Goal: Information Seeking & Learning: Learn about a topic

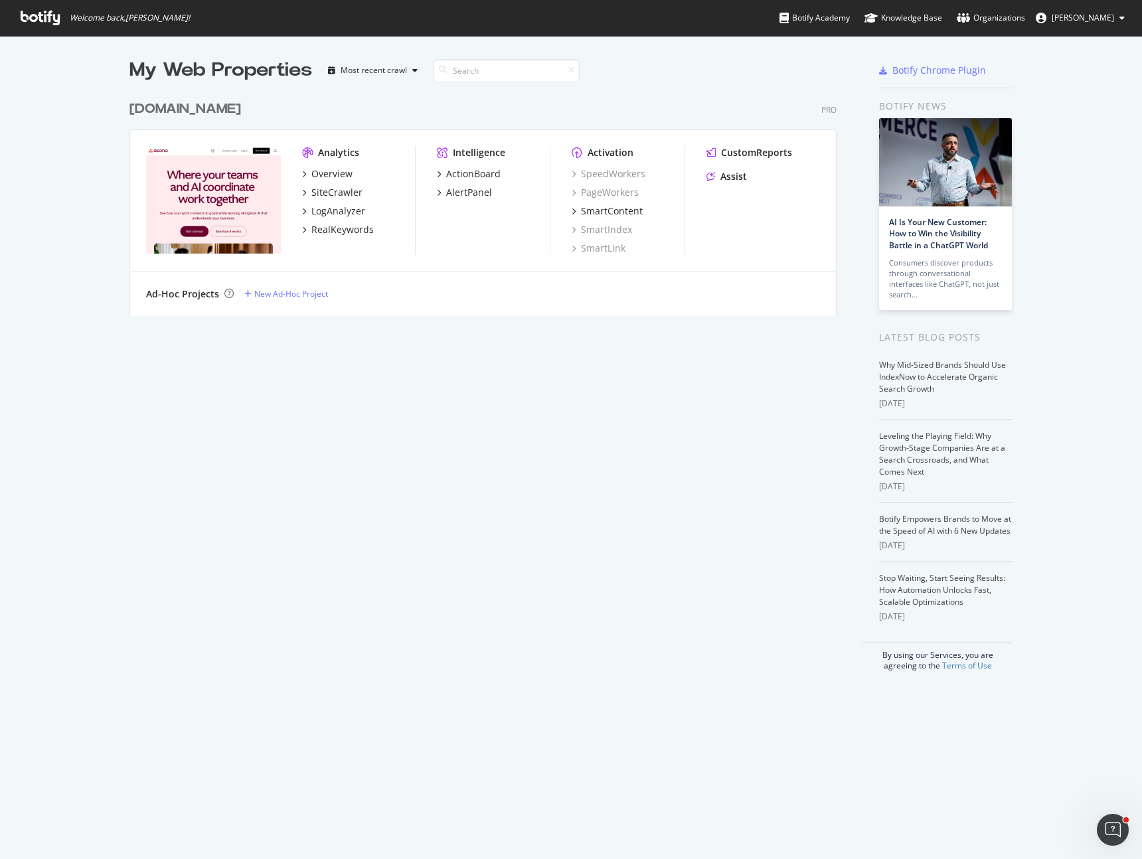
click at [213, 116] on div "[DOMAIN_NAME]" at bounding box center [185, 109] width 112 height 19
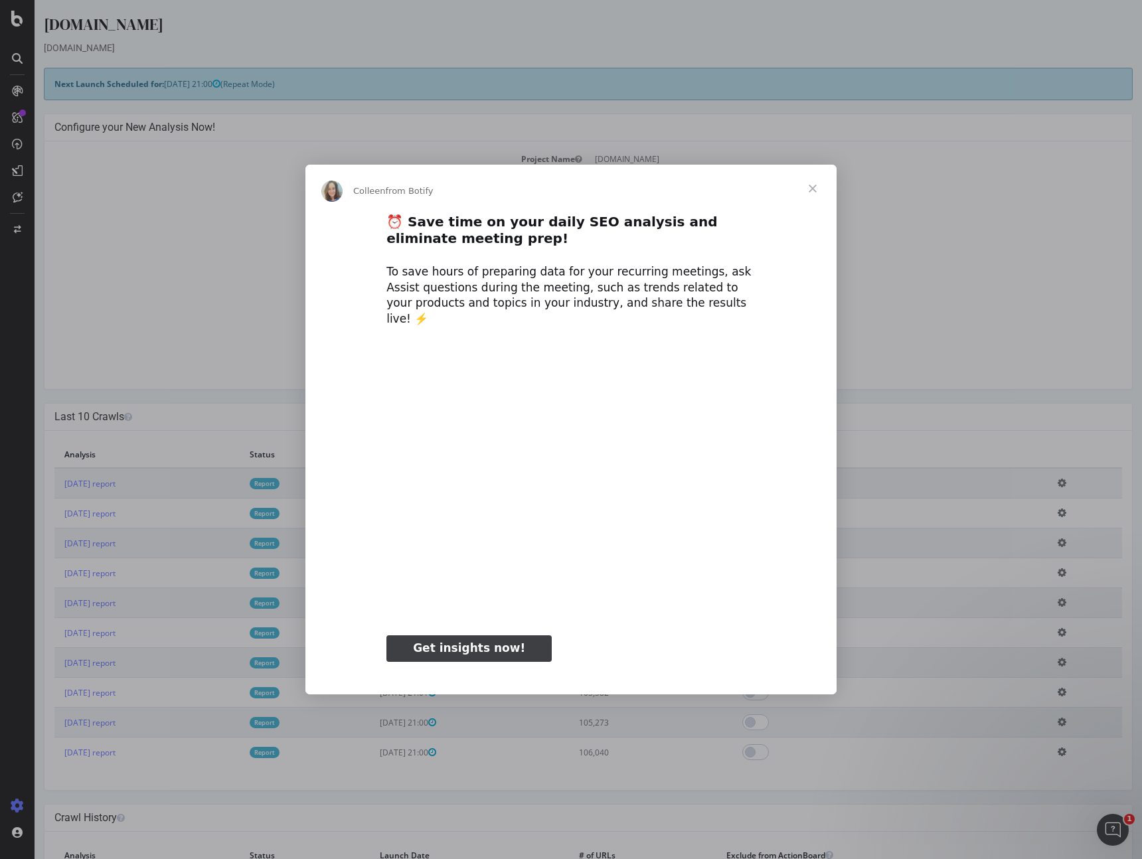
type input "925446"
click at [812, 201] on span "Close" at bounding box center [813, 189] width 48 height 48
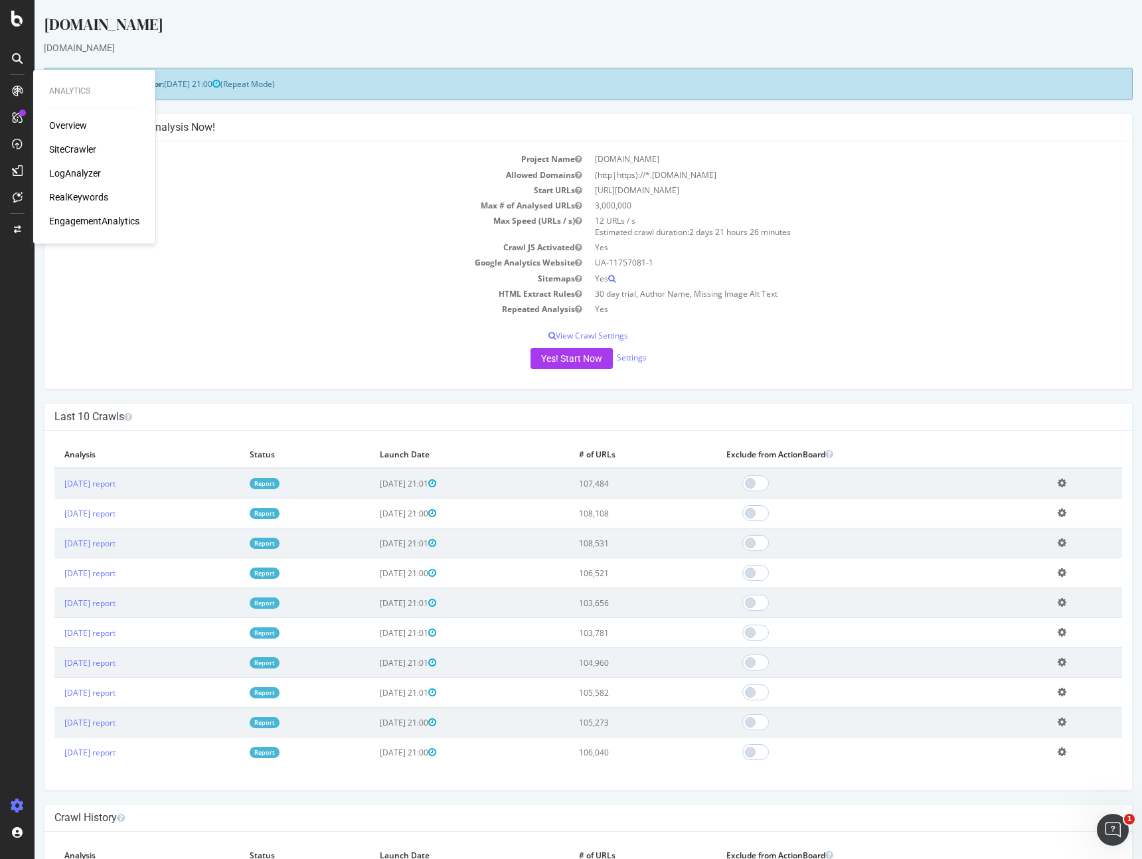
click at [65, 127] on div "Overview" at bounding box center [68, 125] width 38 height 13
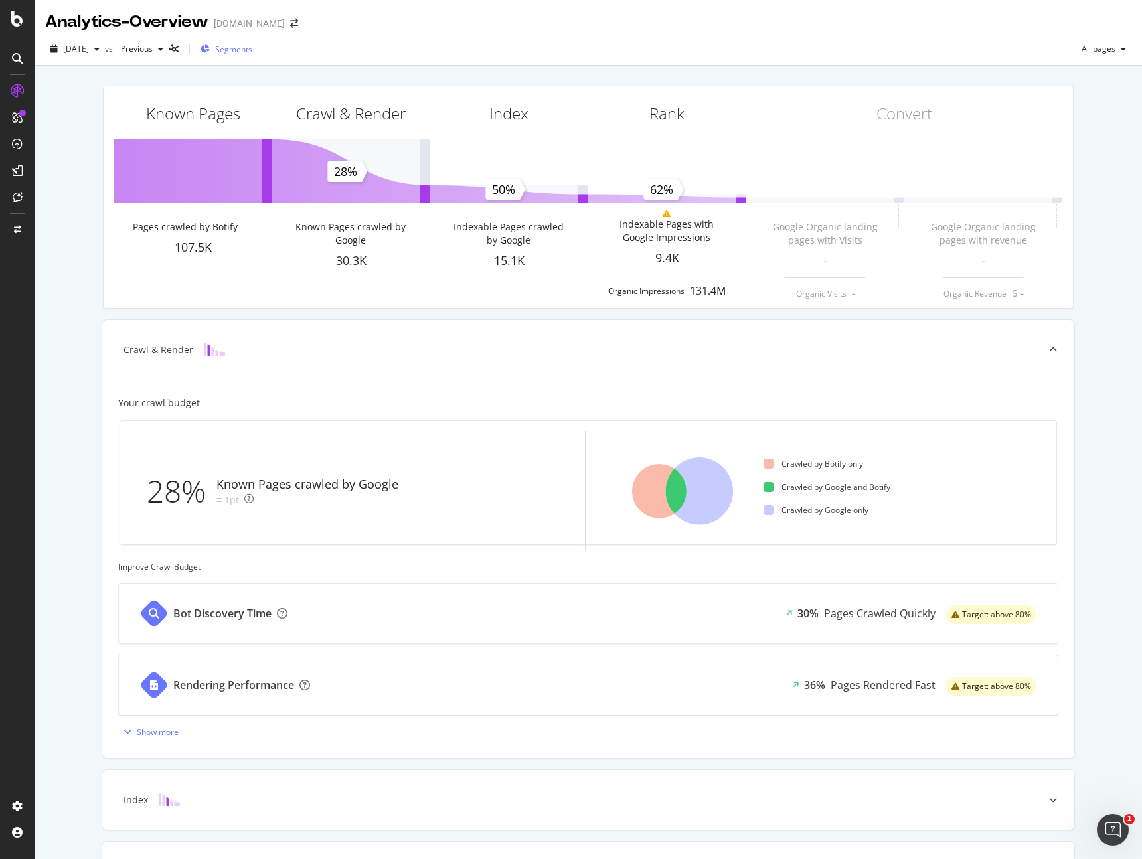
click at [247, 42] on div "Segments" at bounding box center [226, 49] width 52 height 20
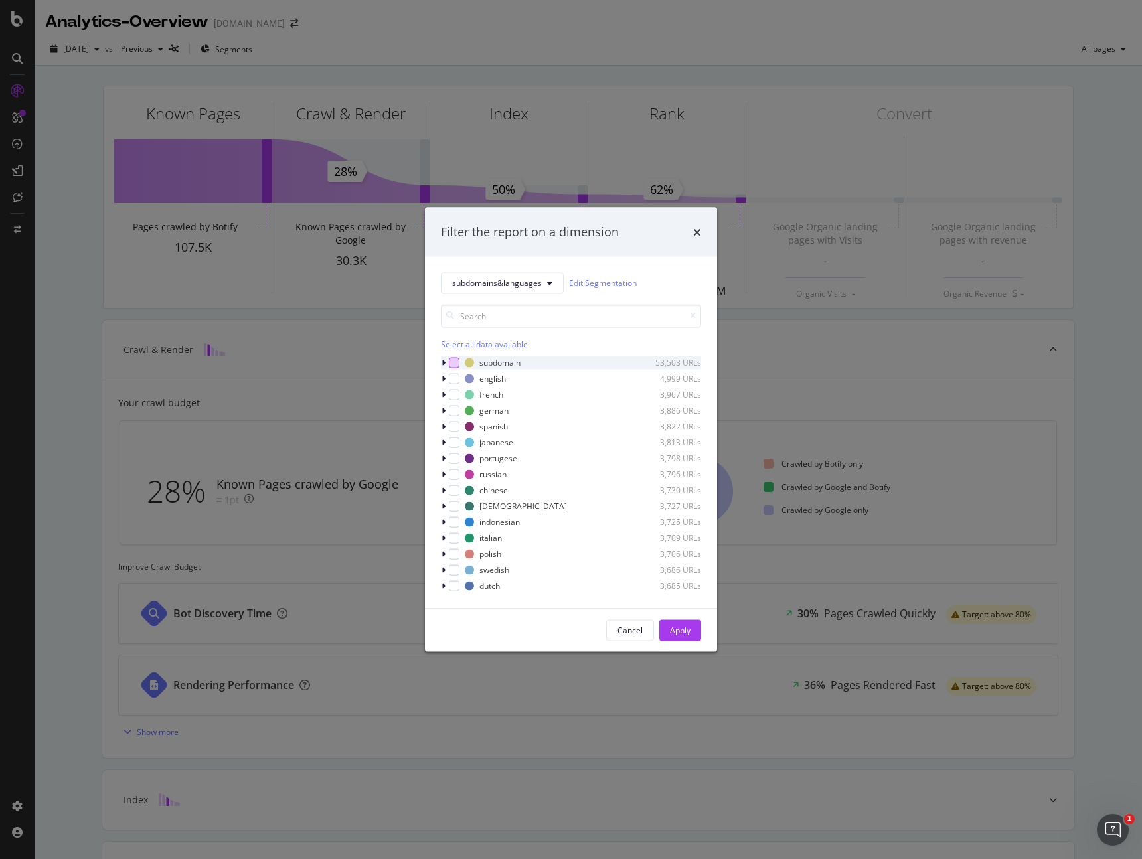
click at [454, 358] on div "modal" at bounding box center [454, 362] width 11 height 11
click at [454, 342] on div "Select all data available" at bounding box center [571, 343] width 260 height 11
click at [455, 363] on icon "modal" at bounding box center [454, 362] width 6 height 7
click at [682, 627] on div "Apply" at bounding box center [680, 630] width 21 height 11
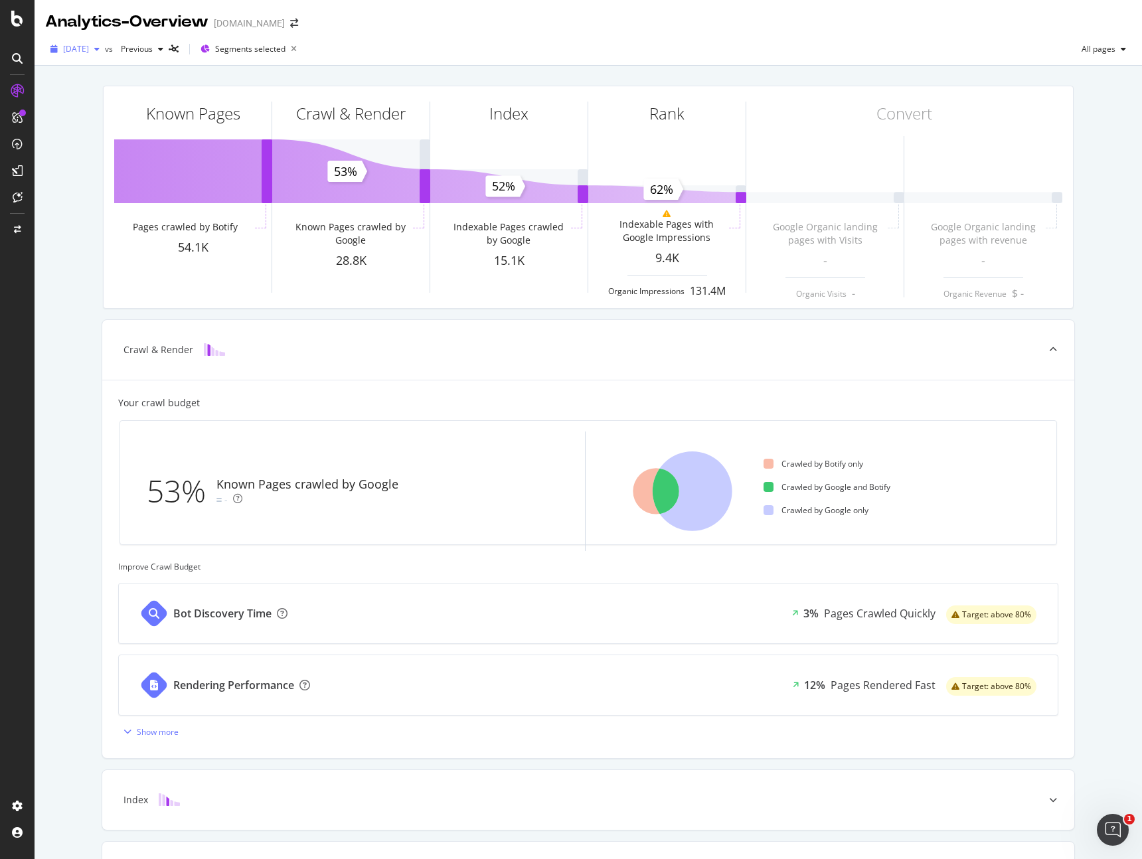
click at [86, 46] on span "[DATE]" at bounding box center [76, 48] width 26 height 11
click at [134, 143] on div "[DATE] 109K URLs" at bounding box center [123, 146] width 118 height 12
click at [89, 52] on span "[DATE]" at bounding box center [76, 48] width 26 height 11
click at [102, 120] on div "[DATE]" at bounding box center [99, 122] width 71 height 12
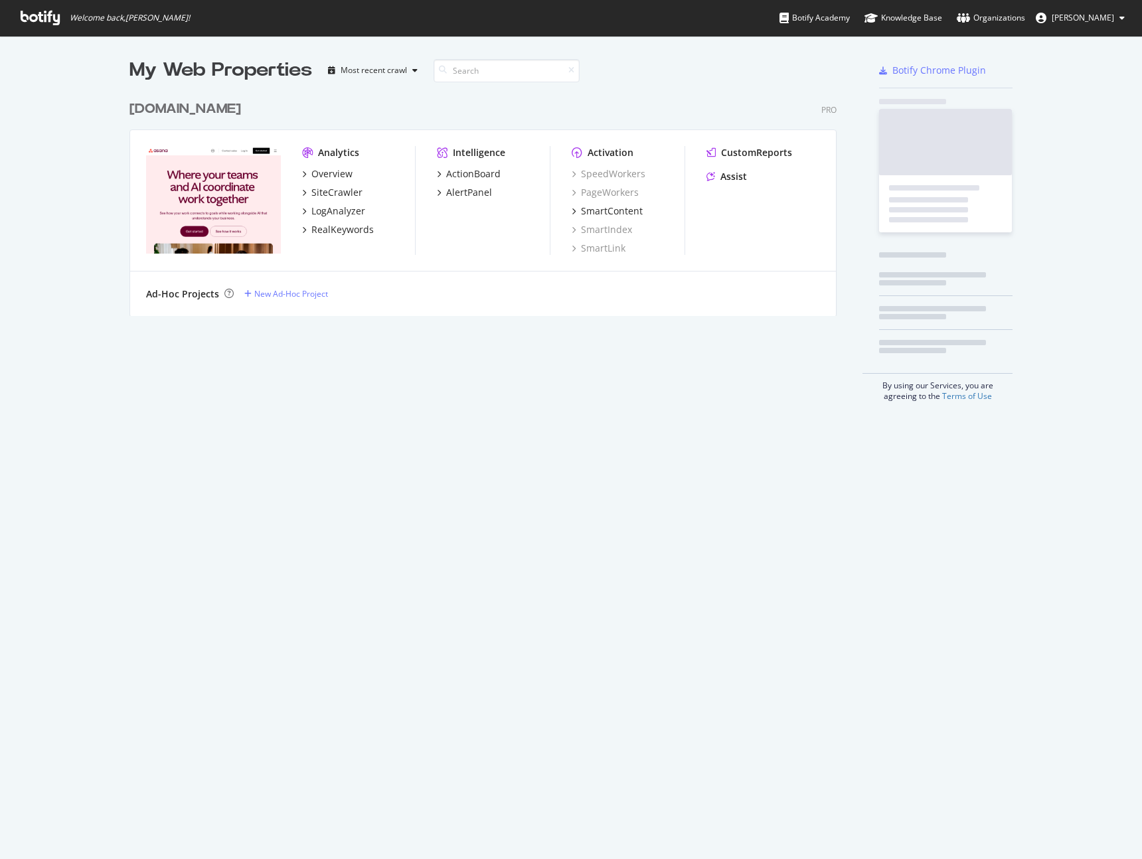
scroll to position [232, 718]
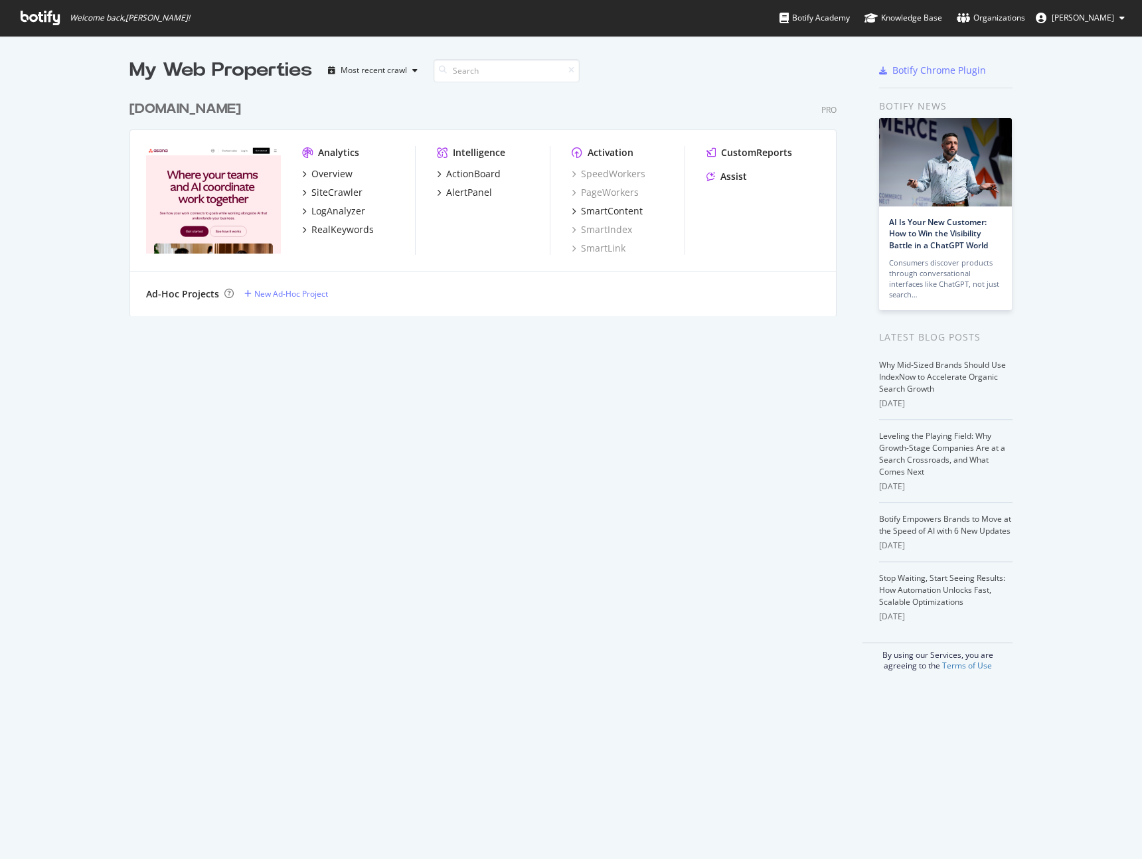
click at [241, 100] on div "[DOMAIN_NAME]" at bounding box center [185, 109] width 112 height 19
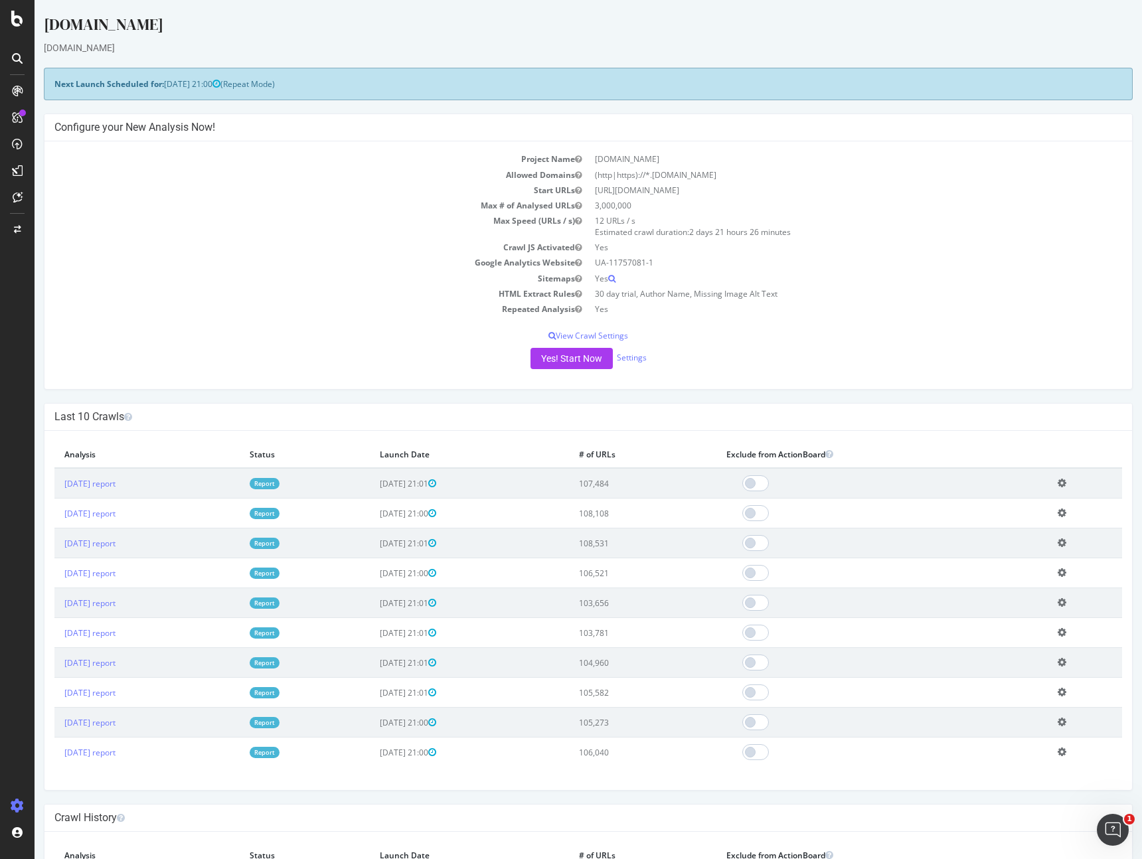
click at [12, 90] on icon at bounding box center [17, 91] width 11 height 11
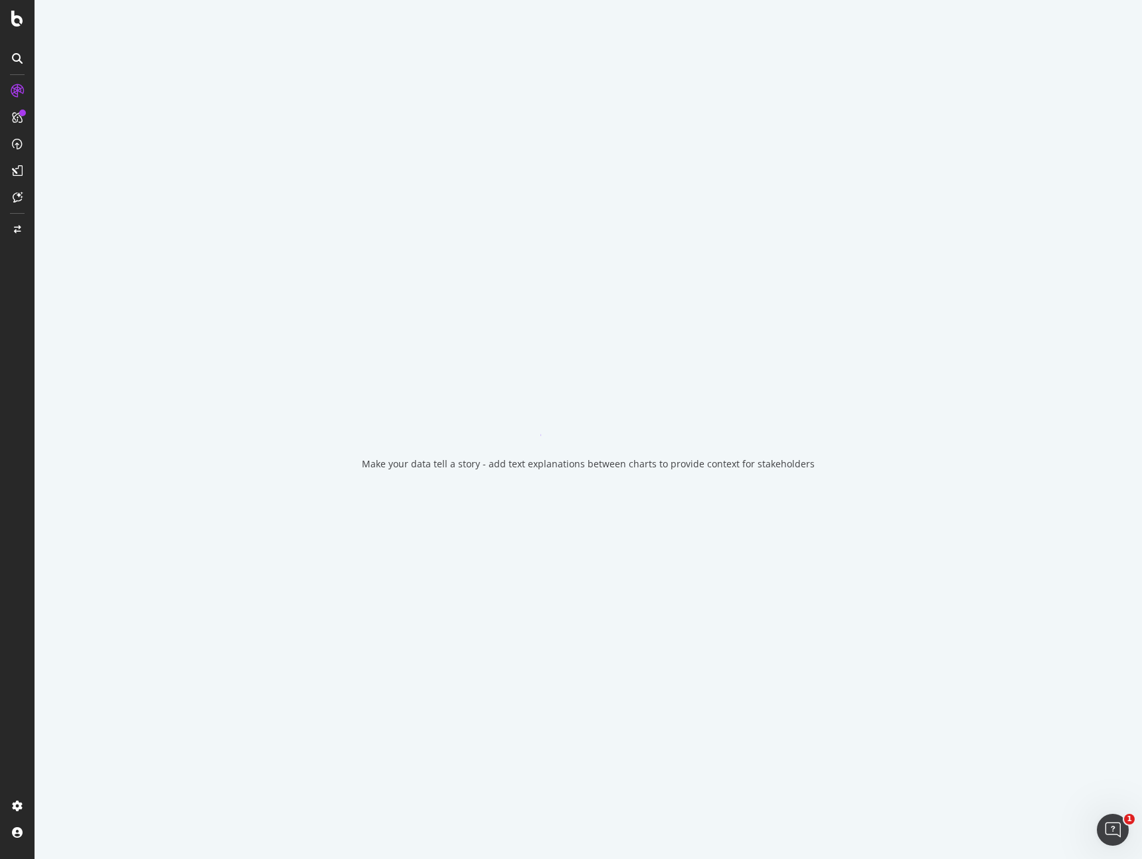
click at [12, 90] on icon at bounding box center [17, 90] width 13 height 13
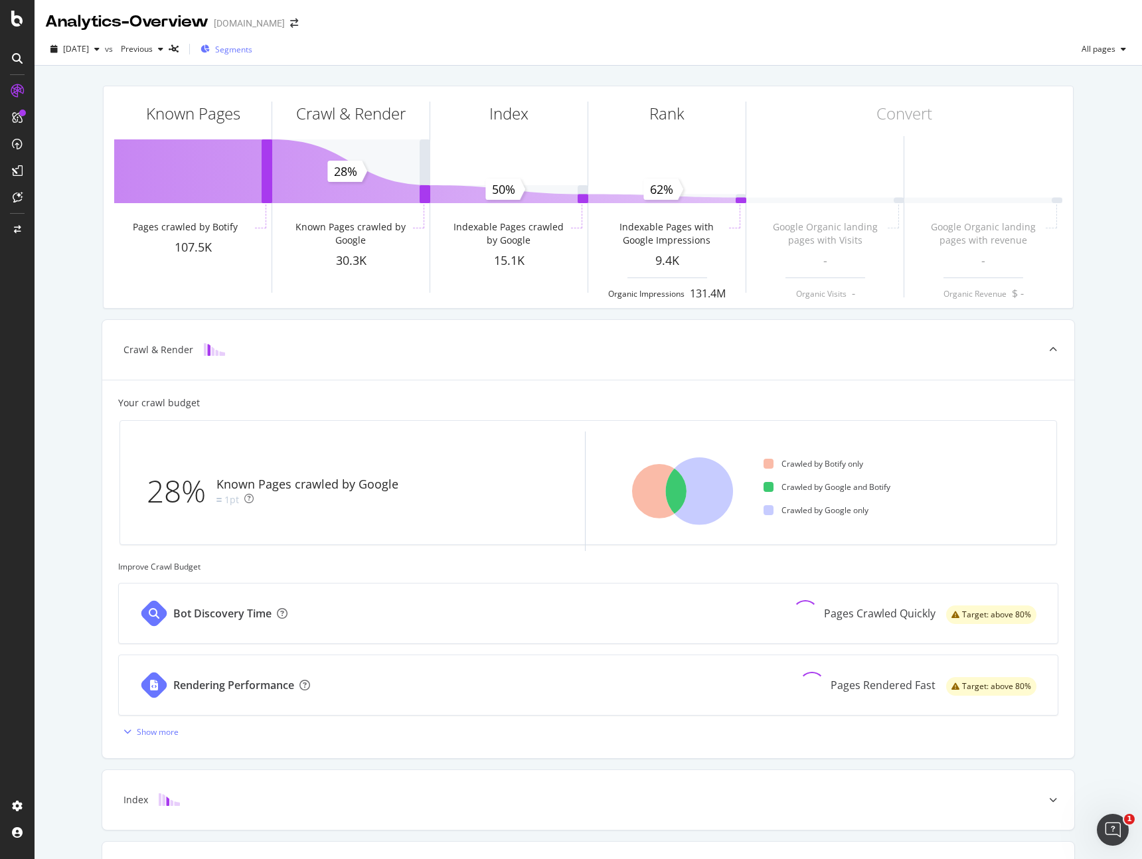
click at [249, 55] on div "Segments" at bounding box center [226, 49] width 52 height 20
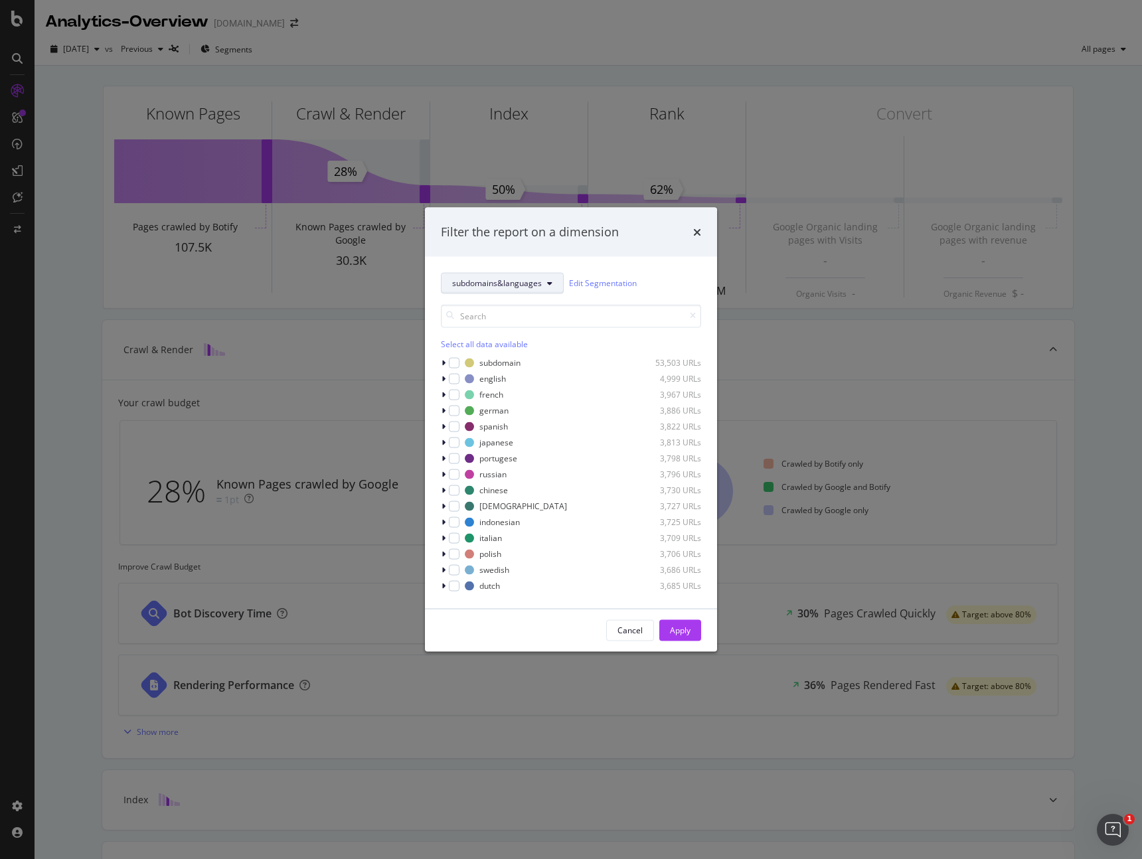
click at [496, 290] on button "subdomains&languages" at bounding box center [502, 282] width 123 height 21
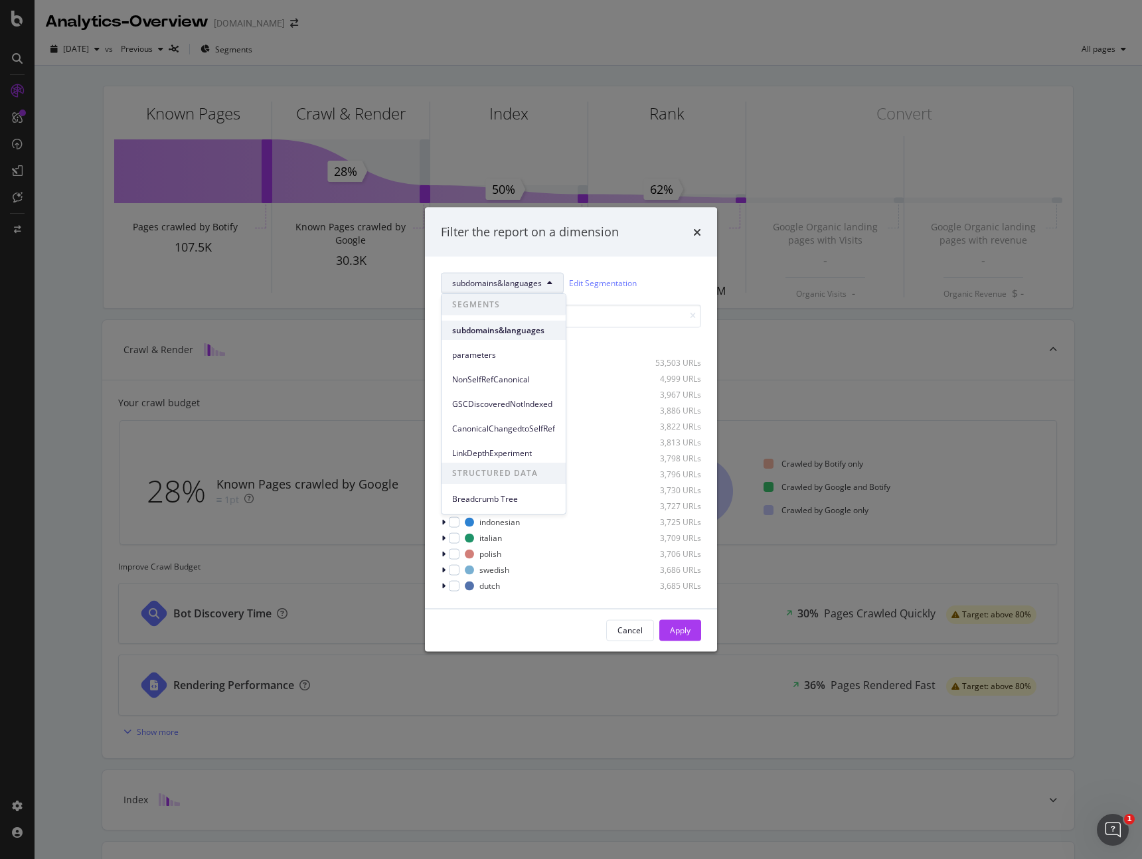
click at [505, 329] on span "subdomains&languages" at bounding box center [503, 331] width 103 height 12
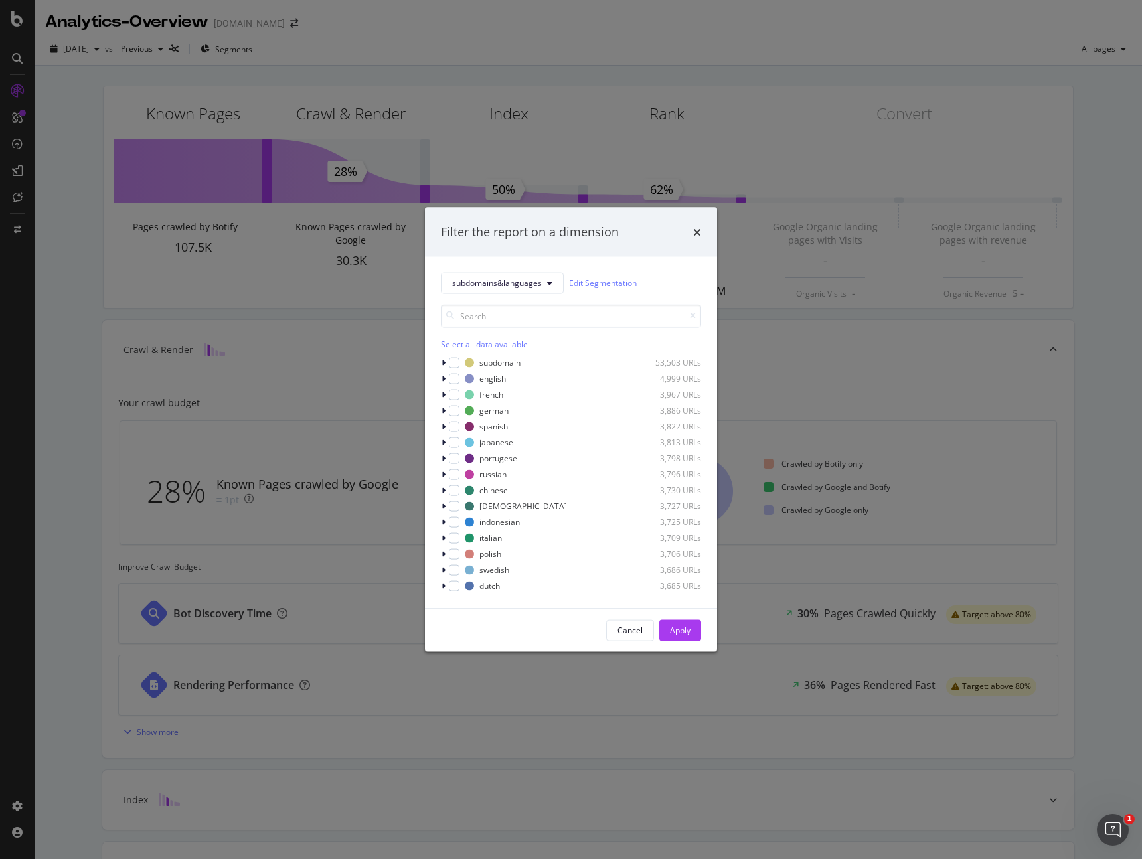
click at [460, 347] on div "Select all data available" at bounding box center [571, 343] width 260 height 11
click at [453, 360] on icon "modal" at bounding box center [454, 362] width 6 height 7
click at [689, 634] on div "Apply" at bounding box center [680, 630] width 21 height 11
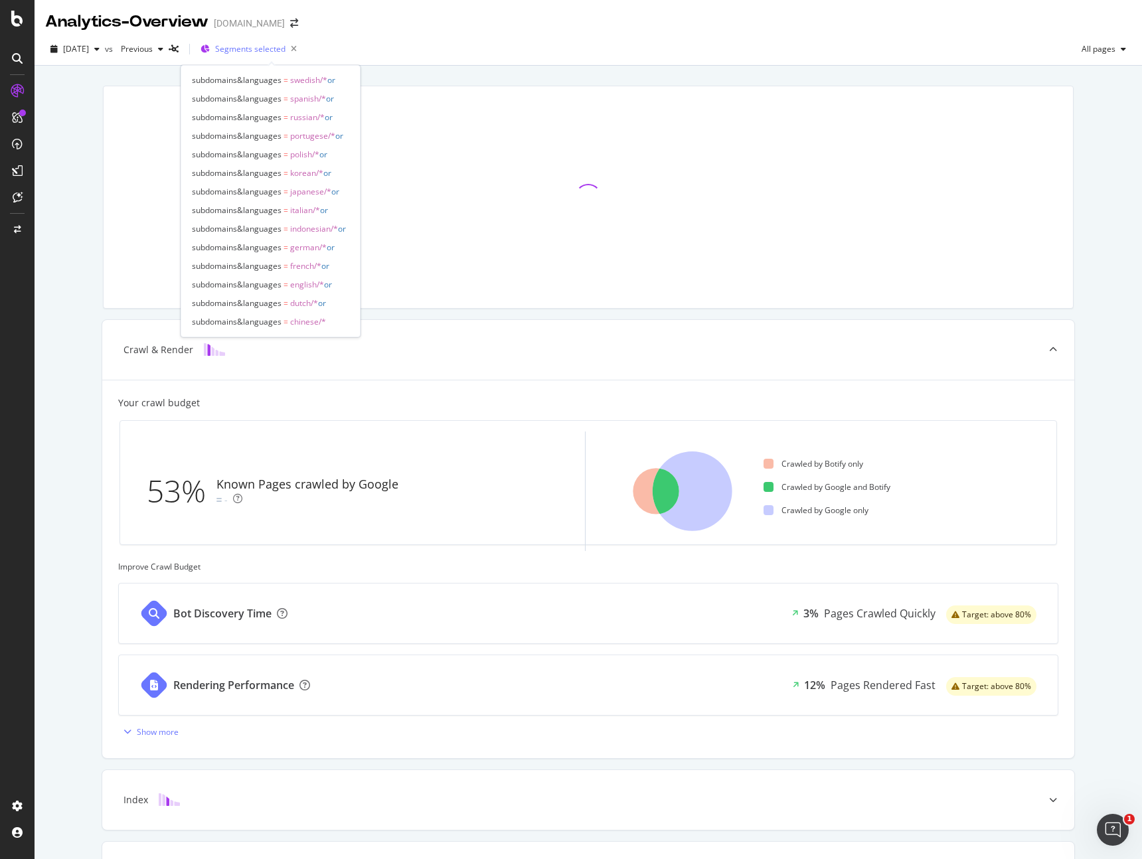
click at [258, 58] on div "Segments selected" at bounding box center [258, 49] width 87 height 19
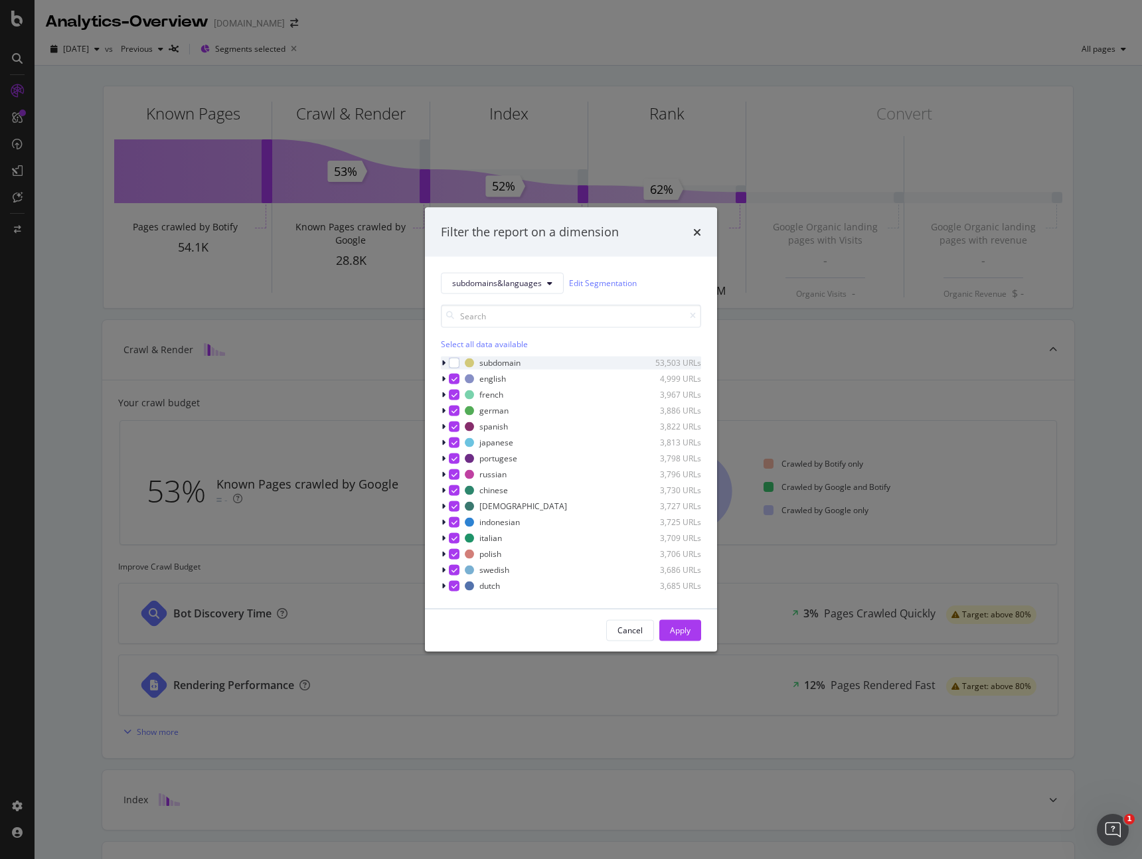
click at [446, 362] on div "modal" at bounding box center [445, 362] width 8 height 13
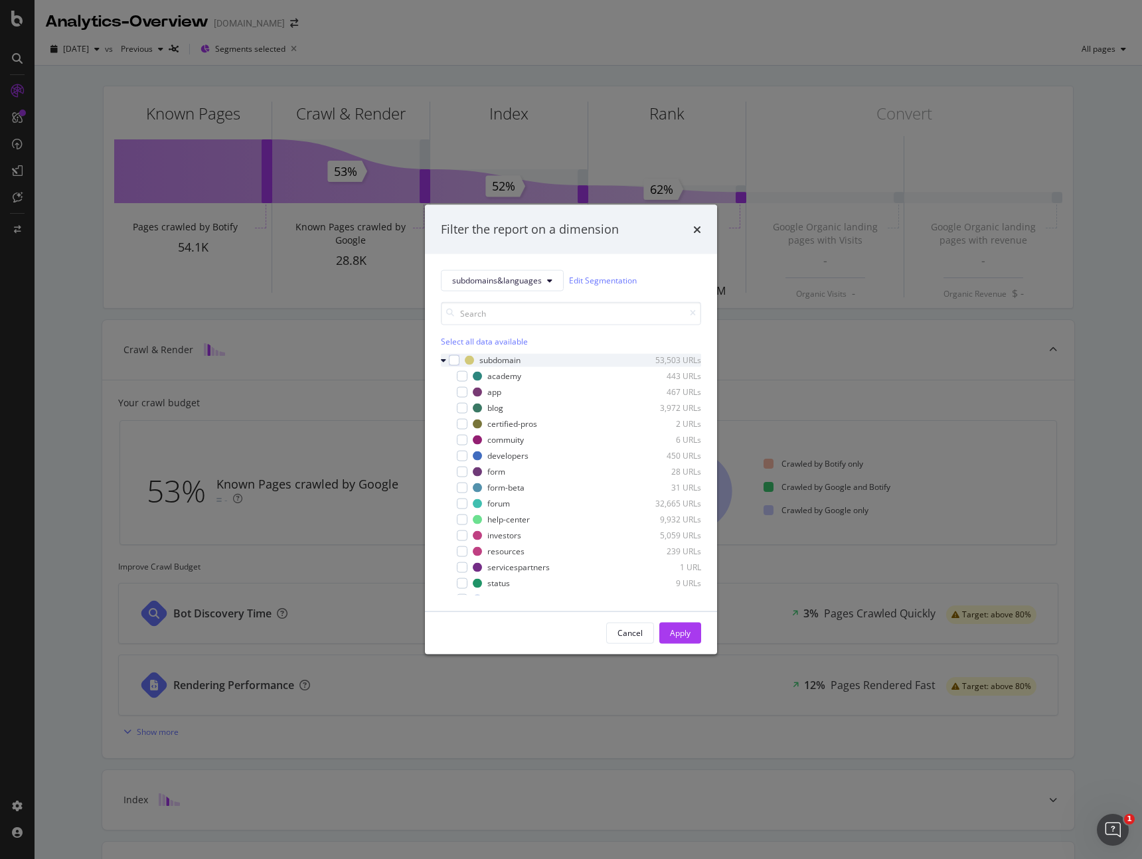
click at [446, 362] on div "modal" at bounding box center [445, 359] width 8 height 13
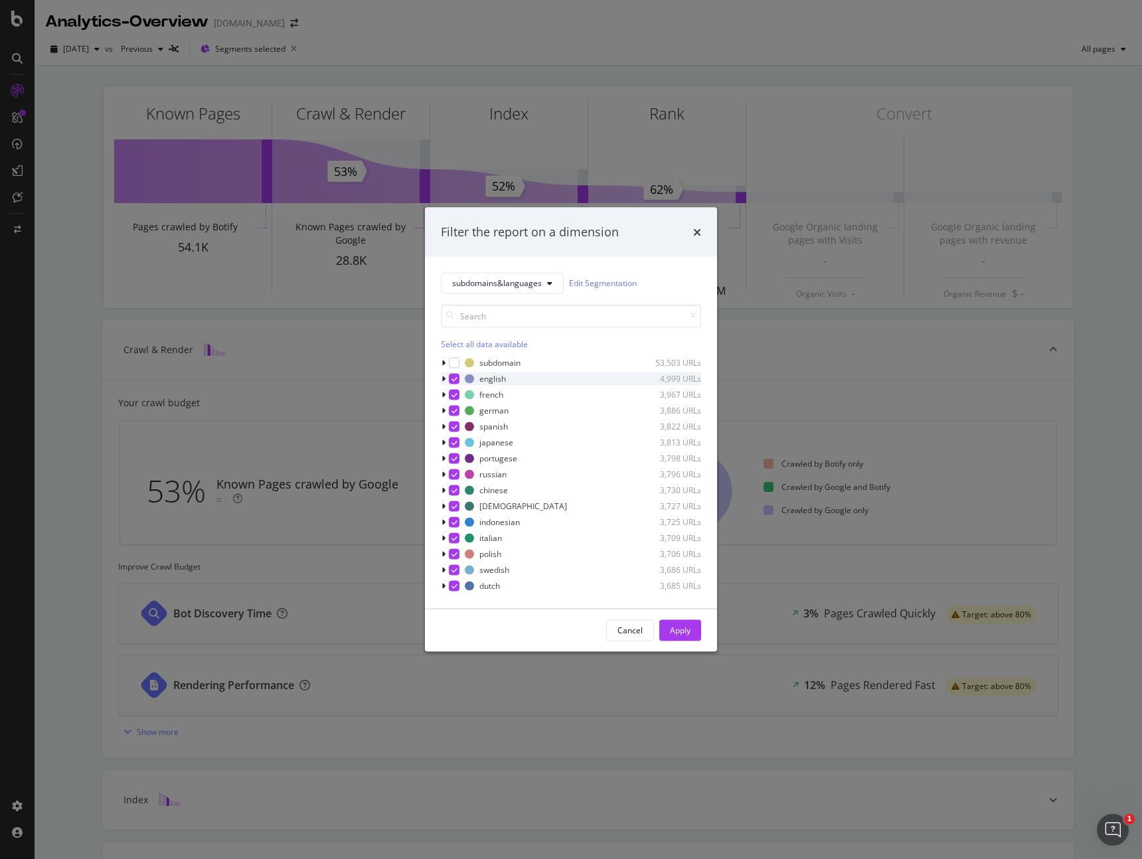
click at [445, 381] on div "modal" at bounding box center [445, 378] width 8 height 13
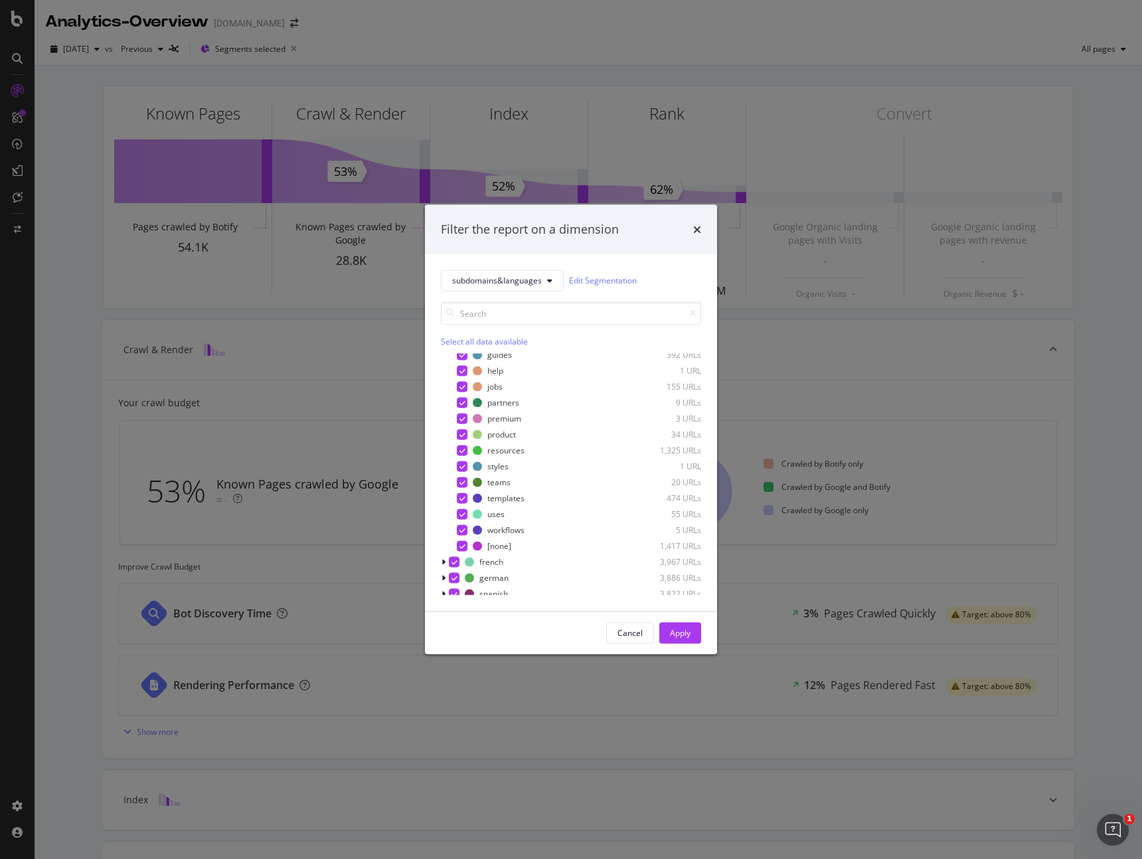
scroll to position [149, 0]
click at [299, 394] on div "Filter the report on a dimension subdomains&languages Edit Segmentation Select …" at bounding box center [571, 429] width 1142 height 859
